Goal: Share content

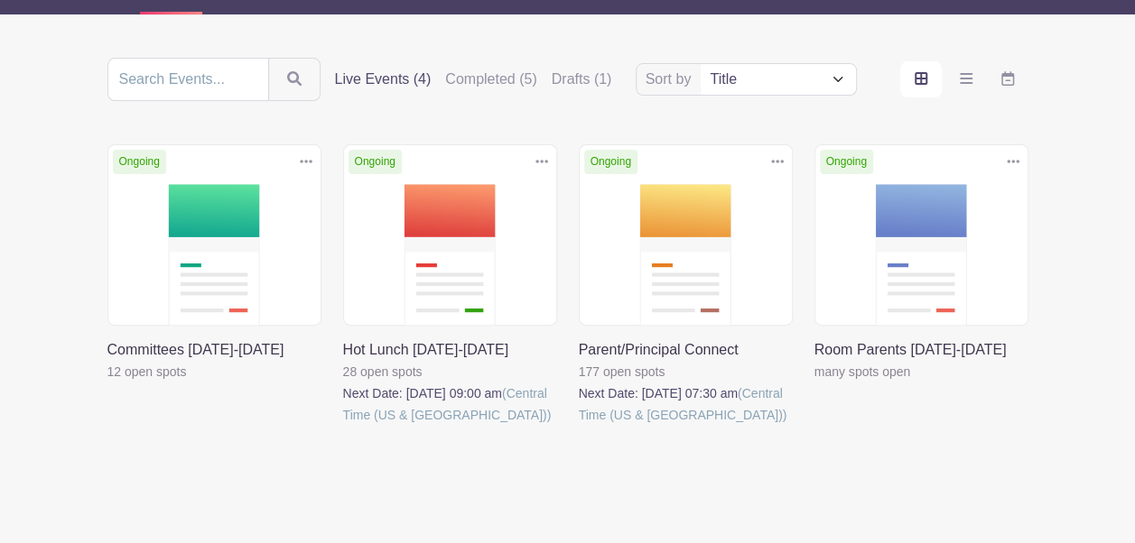
click at [579, 426] on link at bounding box center [579, 426] width 0 height 0
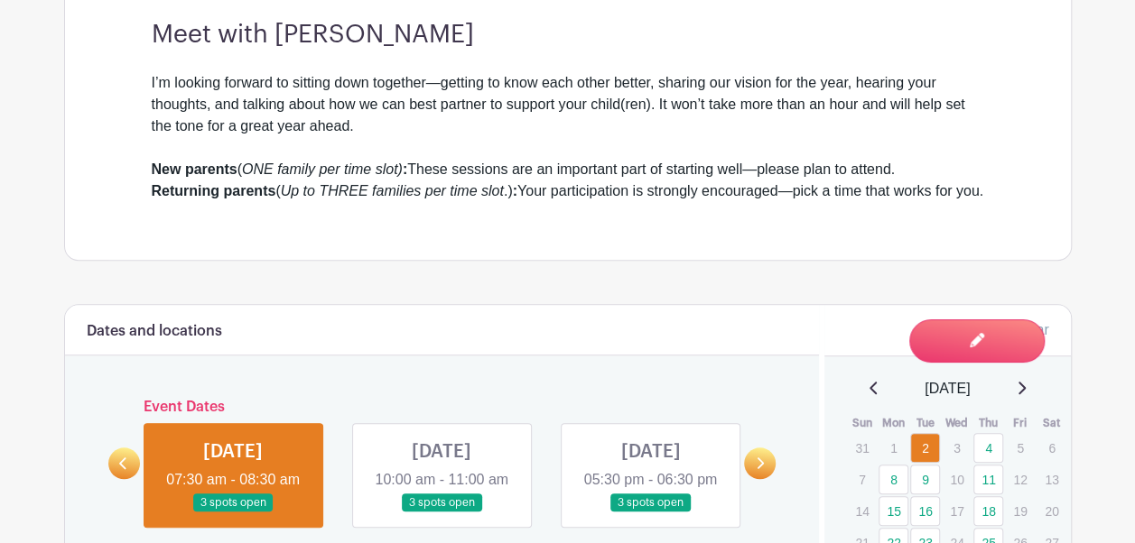
scroll to position [622, 0]
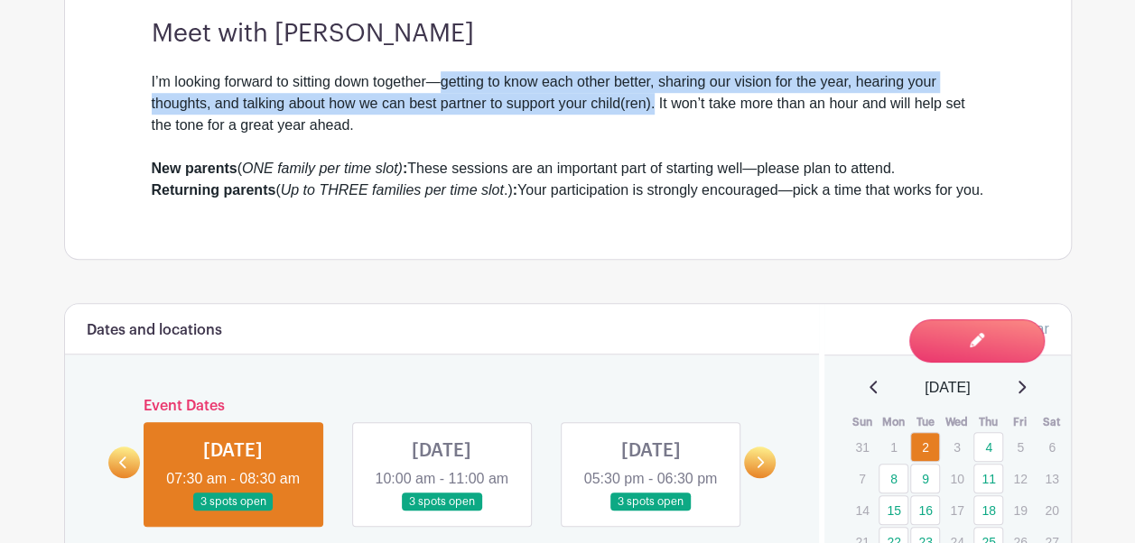
drag, startPoint x: 443, startPoint y: 82, endPoint x: 654, endPoint y: 111, distance: 213.2
click at [654, 111] on div "I’m looking forward to sitting down together—getting to know each other better,…" at bounding box center [568, 114] width 832 height 87
copy div "getting to know each other better, sharing our vision for the year, hearing you…"
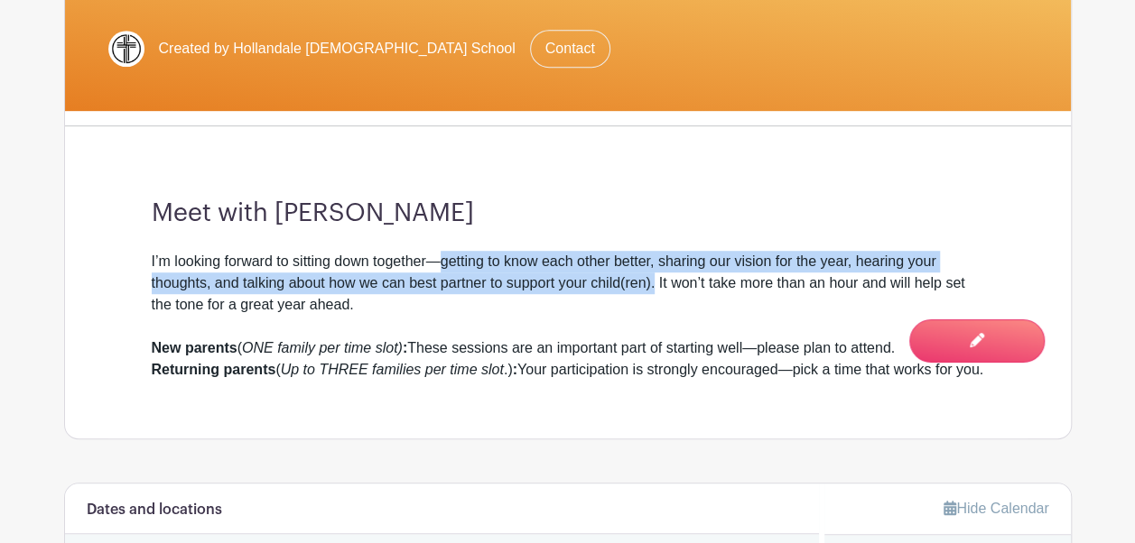
scroll to position [444, 0]
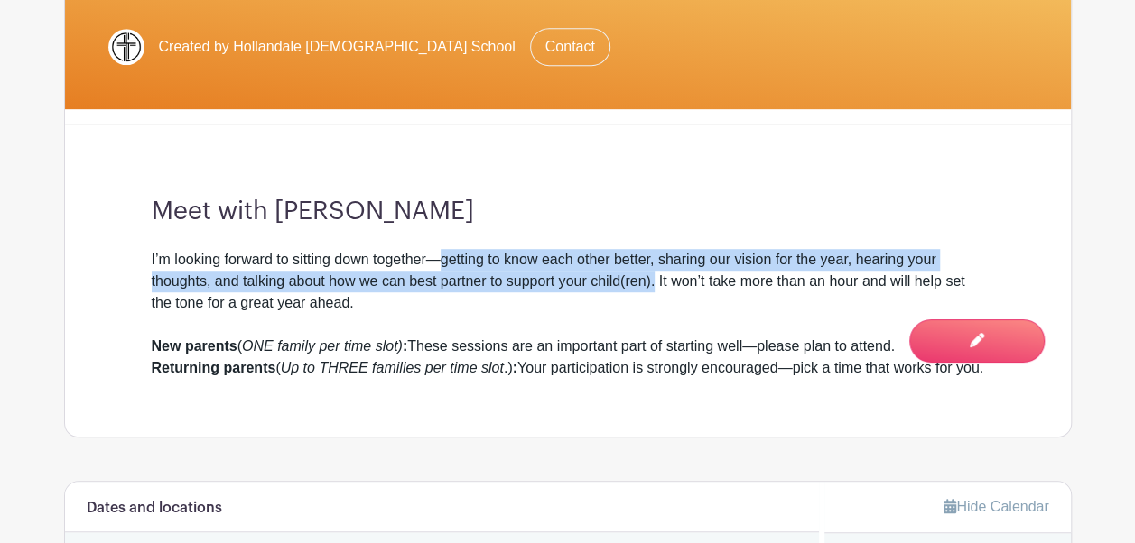
click at [522, 275] on div "I’m looking forward to sitting down together—getting to know each other better,…" at bounding box center [568, 292] width 832 height 87
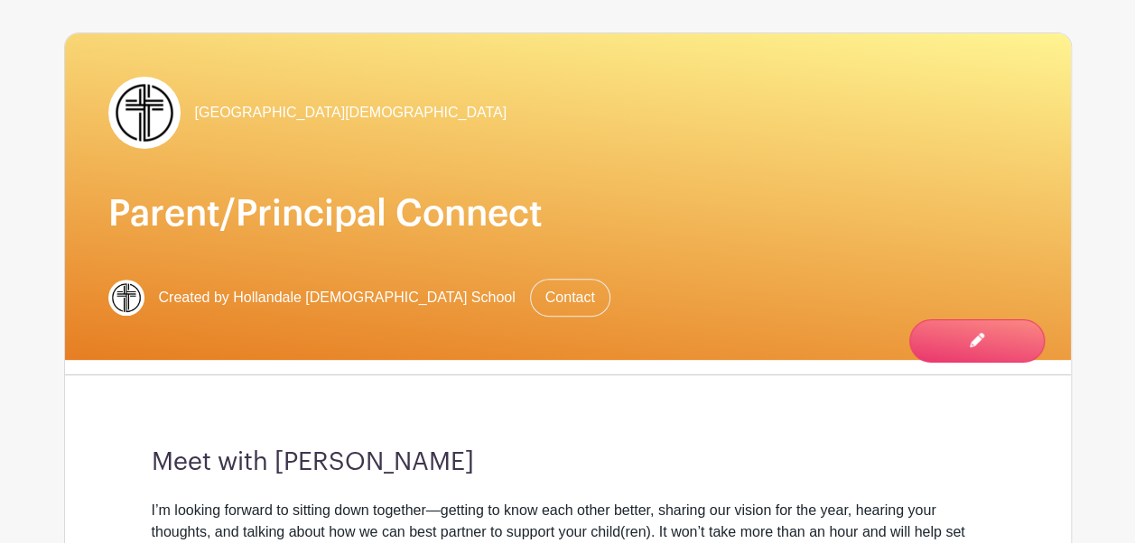
scroll to position [193, 0]
click at [736, 390] on div "Meet with [PERSON_NAME] I’m looking forward to sitting down together—getting to…" at bounding box center [567, 539] width 919 height 298
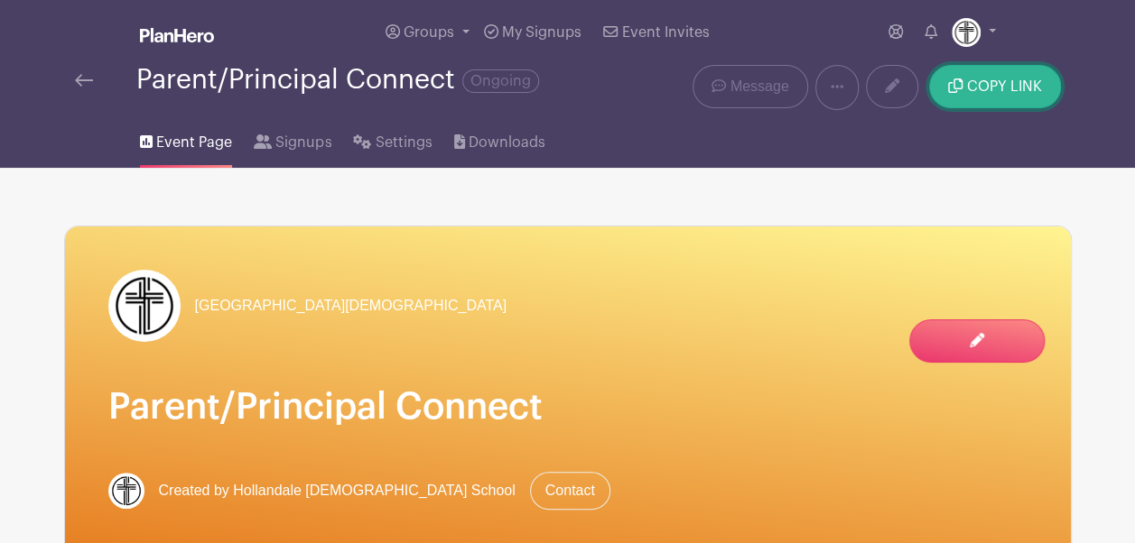
click at [1012, 101] on button "COPY LINK" at bounding box center [994, 86] width 131 height 43
click at [217, 135] on span "Event Page" at bounding box center [194, 143] width 76 height 22
click at [88, 83] on img at bounding box center [84, 80] width 18 height 13
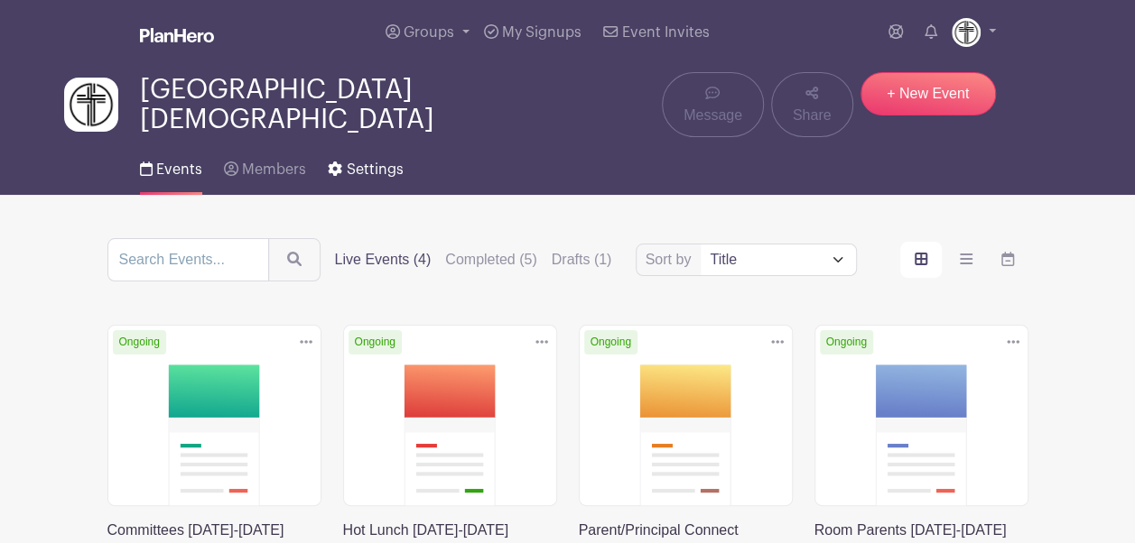
click at [366, 162] on span "Settings" at bounding box center [375, 169] width 57 height 14
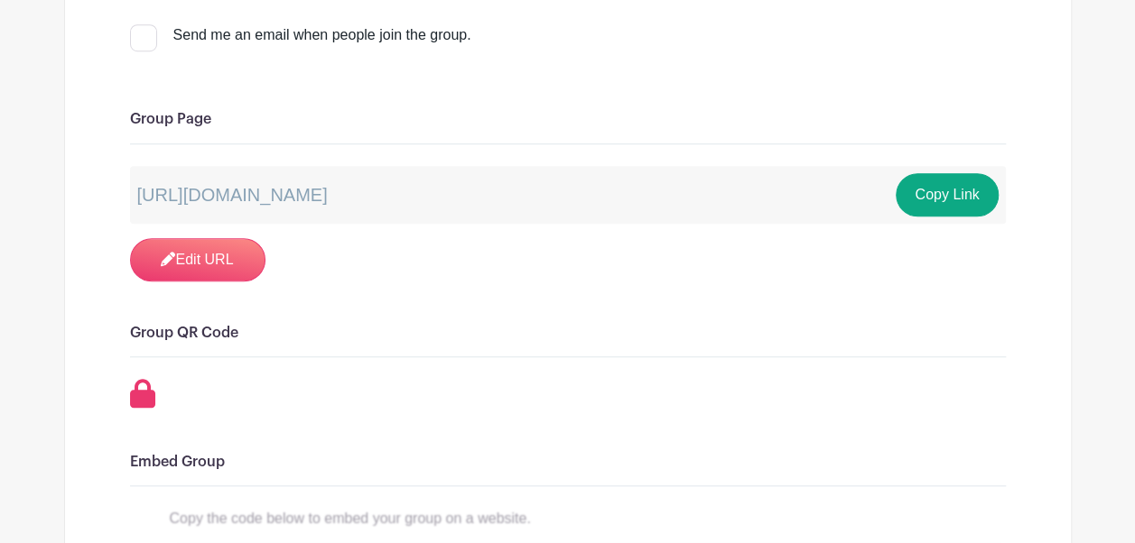
scroll to position [574, 0]
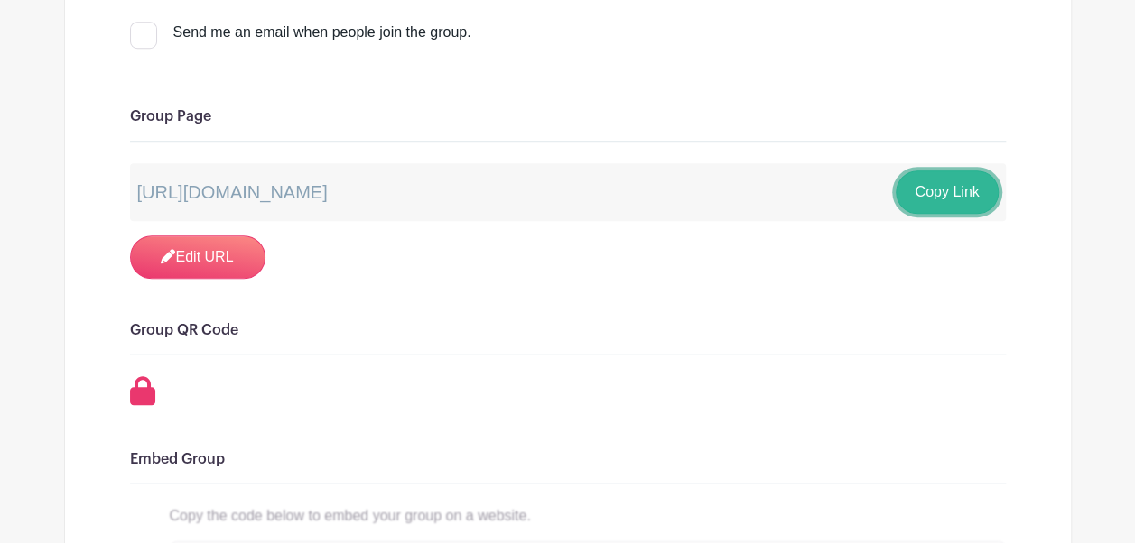
click at [936, 183] on button "Copy Link" at bounding box center [946, 192] width 102 height 43
